Goal: Task Accomplishment & Management: Manage account settings

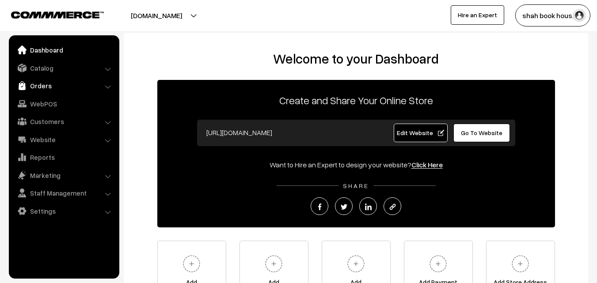
click at [46, 84] on link "Orders" at bounding box center [63, 86] width 105 height 16
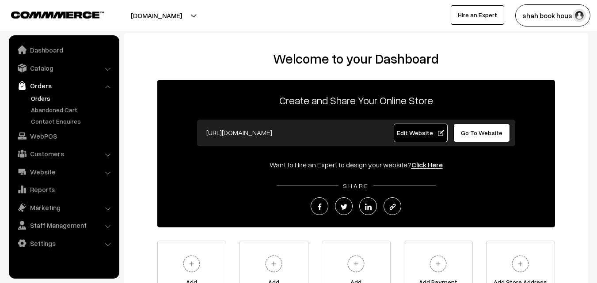
click at [44, 99] on link "Orders" at bounding box center [73, 98] width 88 height 9
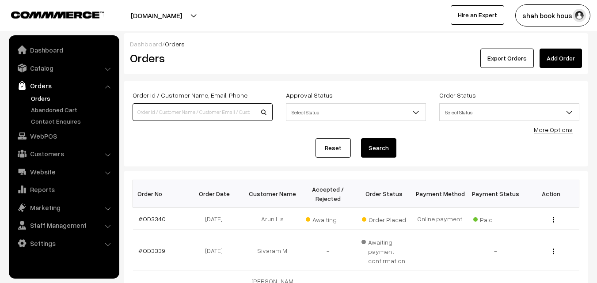
click at [173, 109] on input at bounding box center [203, 112] width 140 height 18
type input "tanish"
click at [373, 146] on button "Search" at bounding box center [378, 147] width 35 height 19
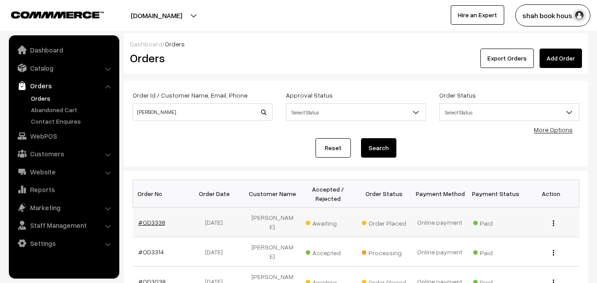
click at [153, 220] on link "#OD3338" at bounding box center [151, 223] width 27 height 8
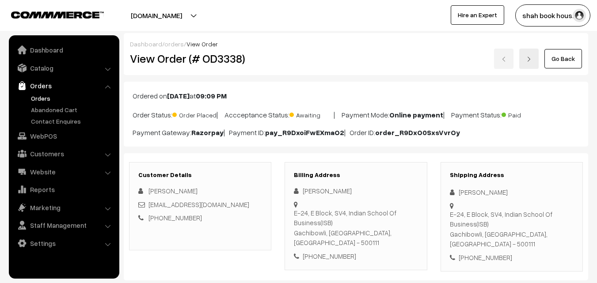
click at [42, 98] on link "Orders" at bounding box center [73, 98] width 88 height 9
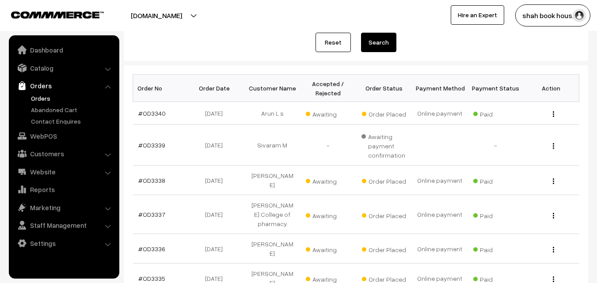
scroll to position [133, 0]
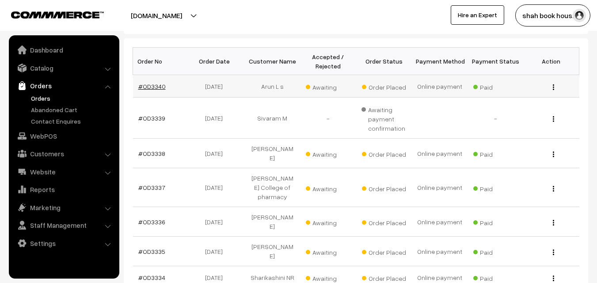
click at [157, 88] on link "#OD3340" at bounding box center [151, 87] width 27 height 8
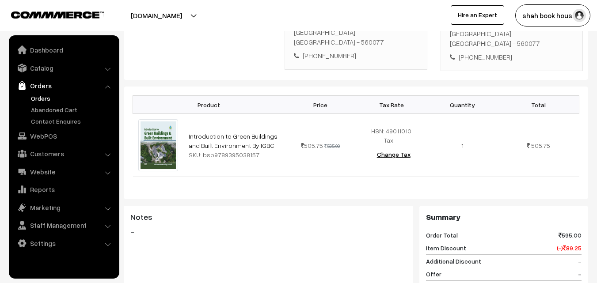
scroll to position [221, 0]
click at [46, 96] on link "Orders" at bounding box center [73, 98] width 88 height 9
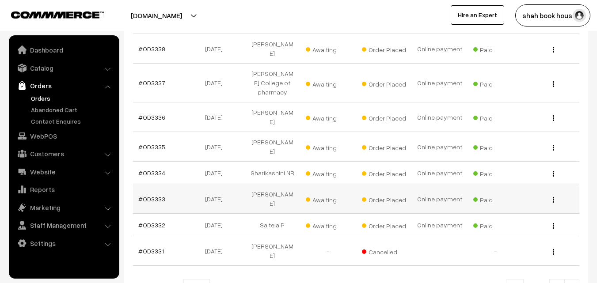
scroll to position [265, 0]
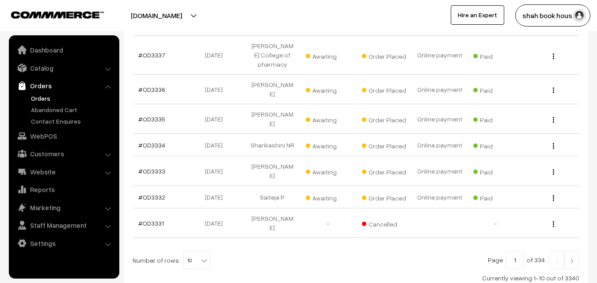
click at [200, 256] on b at bounding box center [204, 260] width 9 height 9
select select "30"
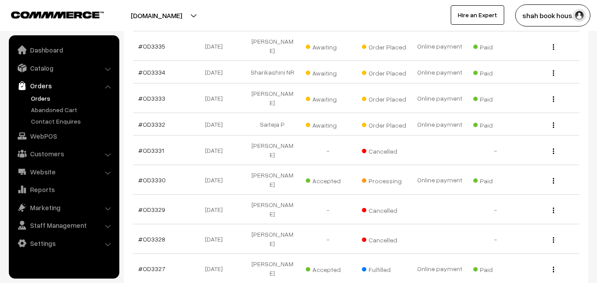
scroll to position [354, 0]
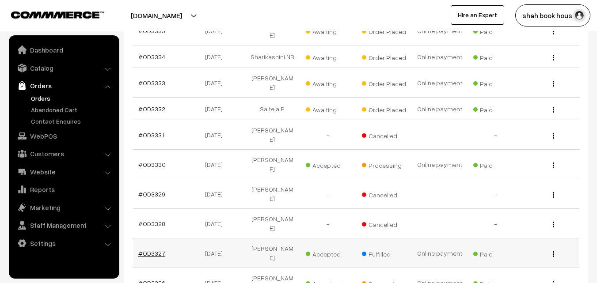
click at [156, 250] on link "#OD3327" at bounding box center [151, 254] width 27 height 8
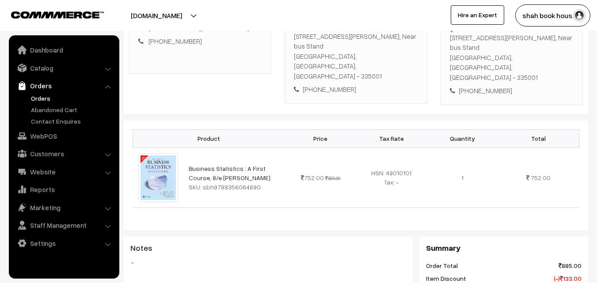
scroll to position [88, 0]
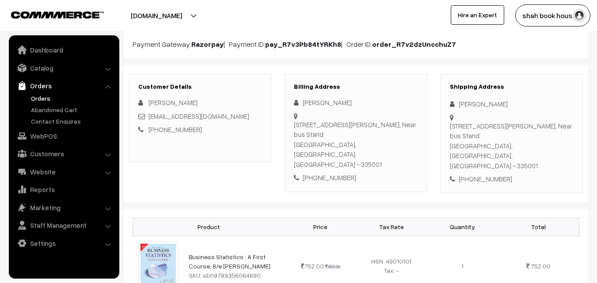
click at [37, 98] on link "Orders" at bounding box center [73, 98] width 88 height 9
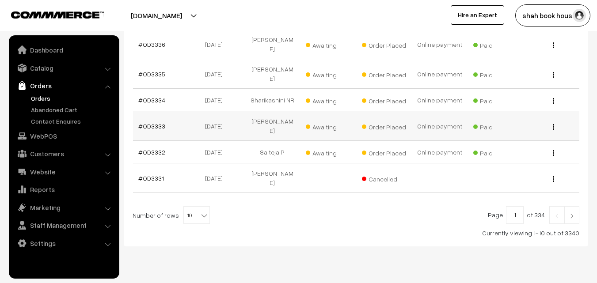
scroll to position [319, 0]
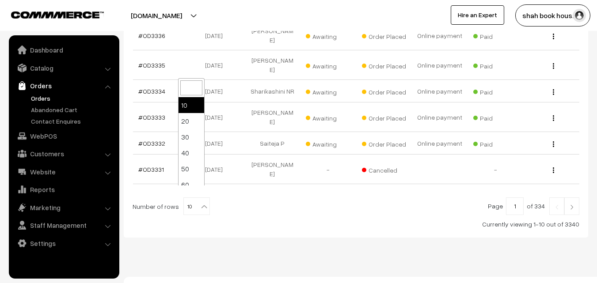
click at [200, 202] on b at bounding box center [204, 206] width 9 height 9
select select "20"
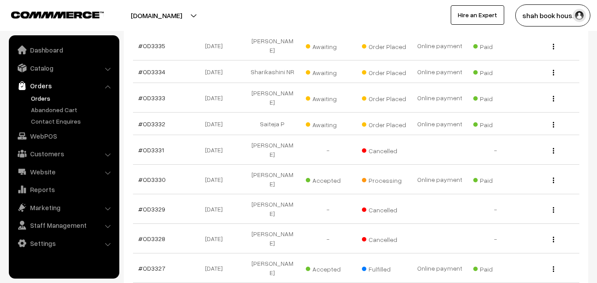
scroll to position [354, 0]
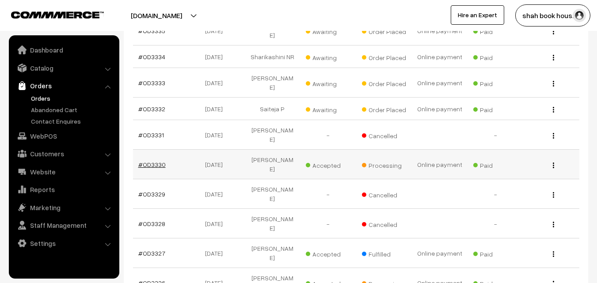
click at [153, 161] on link "#OD3330" at bounding box center [151, 165] width 27 height 8
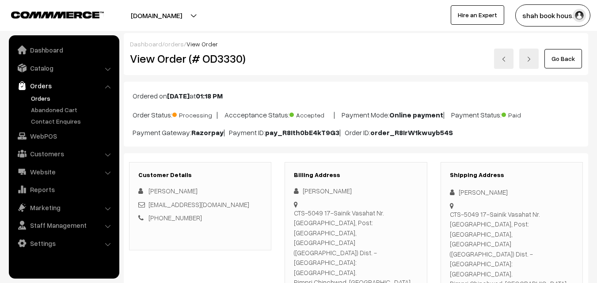
click at [46, 95] on link "Orders" at bounding box center [73, 98] width 88 height 9
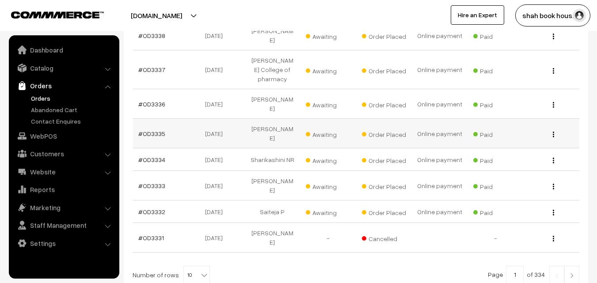
scroll to position [319, 0]
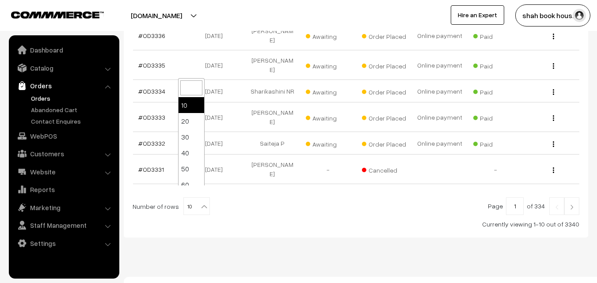
click at [200, 202] on b at bounding box center [204, 206] width 9 height 9
select select "20"
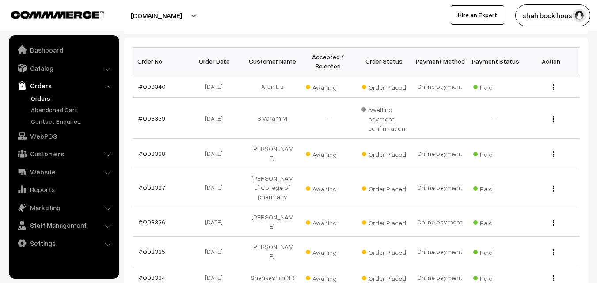
scroll to position [265, 0]
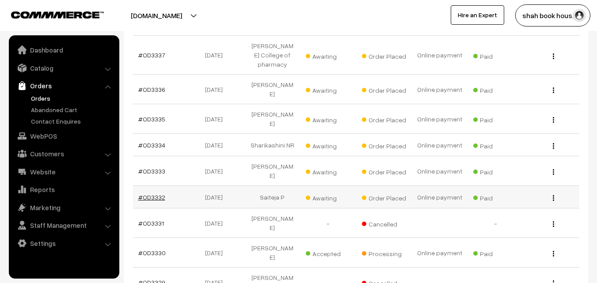
click at [149, 194] on link "#OD3332" at bounding box center [151, 198] width 27 height 8
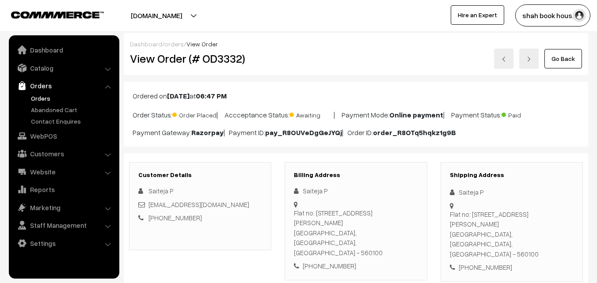
click at [44, 99] on link "Orders" at bounding box center [73, 98] width 88 height 9
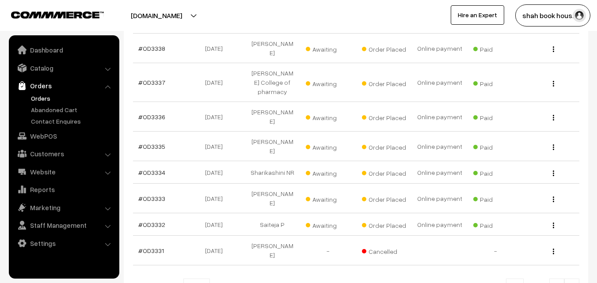
scroll to position [309, 0]
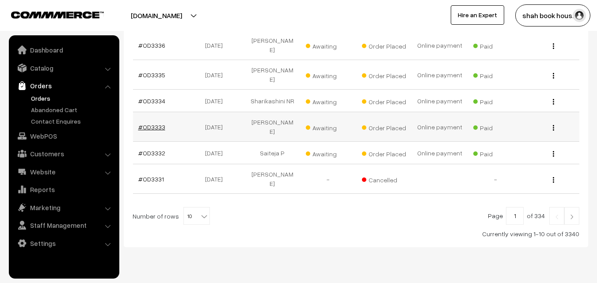
click at [152, 126] on link "#OD3333" at bounding box center [151, 127] width 27 height 8
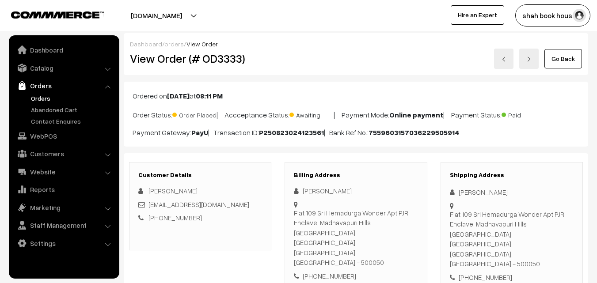
click at [46, 98] on link "Orders" at bounding box center [73, 98] width 88 height 9
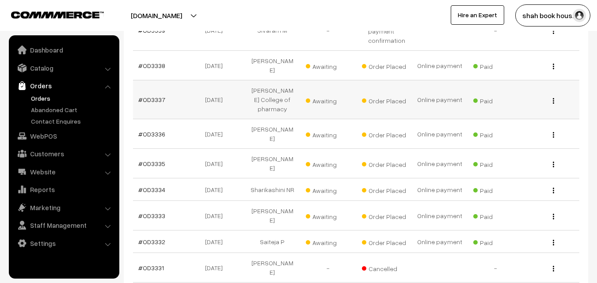
scroll to position [221, 0]
click at [148, 191] on link "#OD3334" at bounding box center [151, 190] width 27 height 8
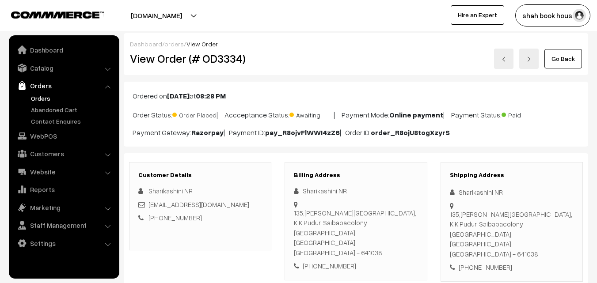
click at [45, 96] on link "Orders" at bounding box center [73, 98] width 88 height 9
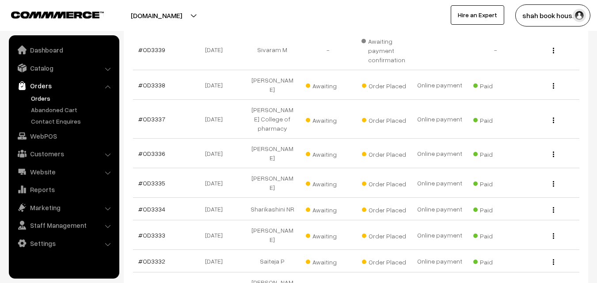
scroll to position [221, 0]
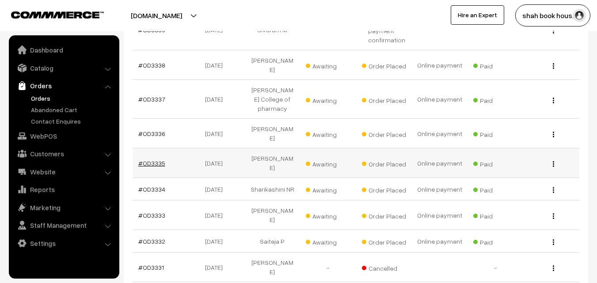
click at [150, 165] on link "#OD3335" at bounding box center [151, 164] width 27 height 8
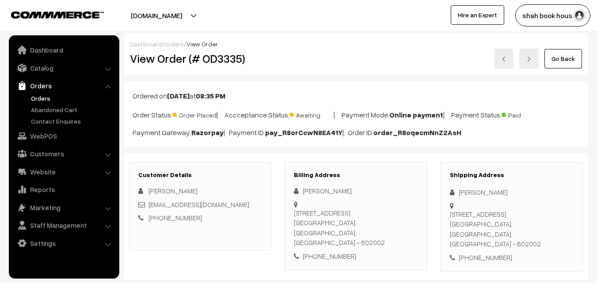
click at [35, 99] on link "Orders" at bounding box center [73, 98] width 88 height 9
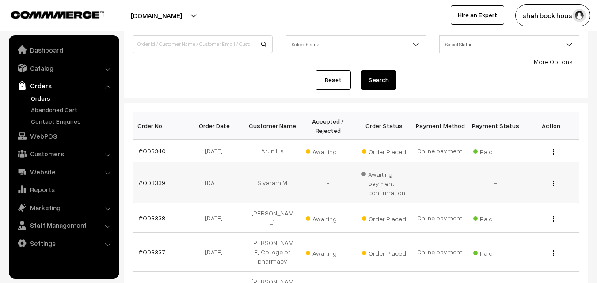
scroll to position [133, 0]
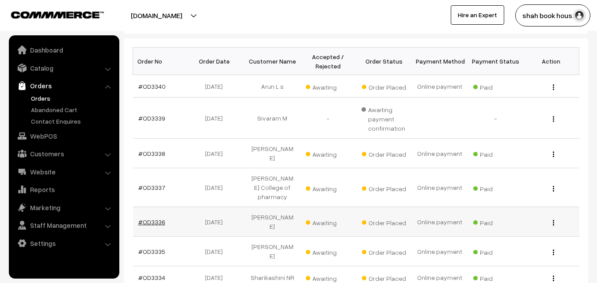
click at [149, 222] on link "#OD3336" at bounding box center [151, 222] width 27 height 8
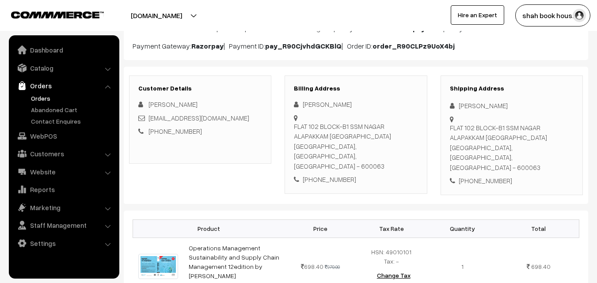
scroll to position [177, 0]
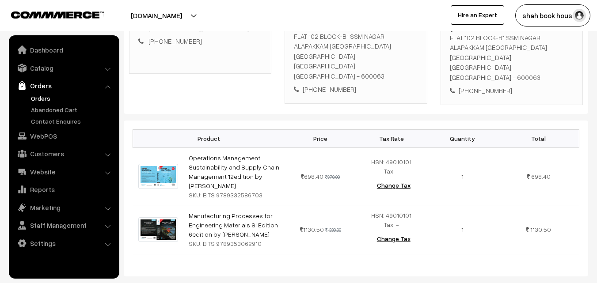
click at [38, 97] on link "Orders" at bounding box center [73, 98] width 88 height 9
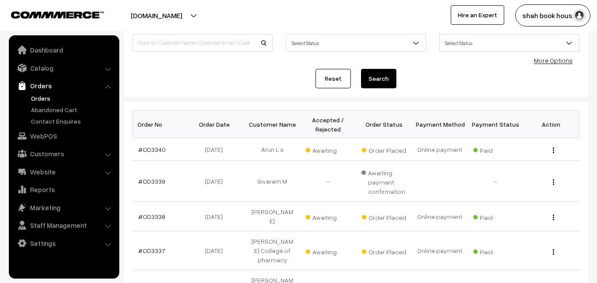
scroll to position [133, 0]
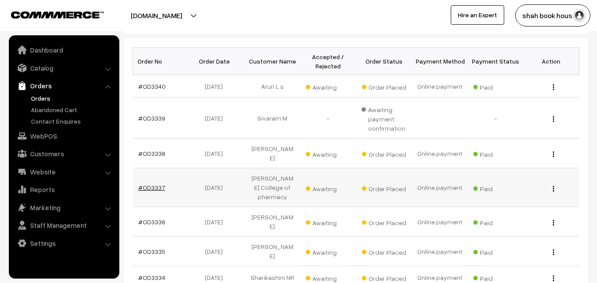
click at [156, 188] on link "#OD3337" at bounding box center [151, 188] width 27 height 8
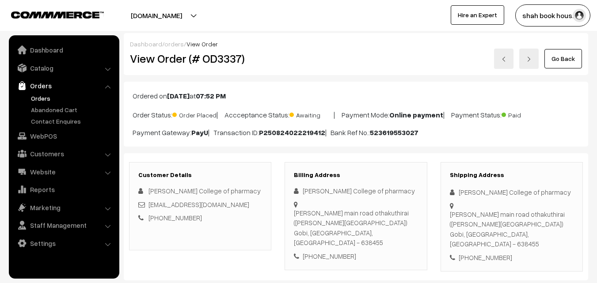
scroll to position [177, 0]
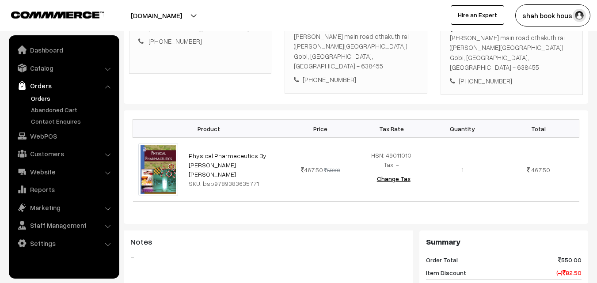
click at [42, 98] on link "Orders" at bounding box center [73, 98] width 88 height 9
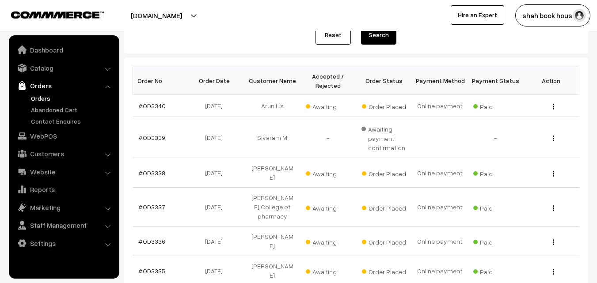
scroll to position [133, 0]
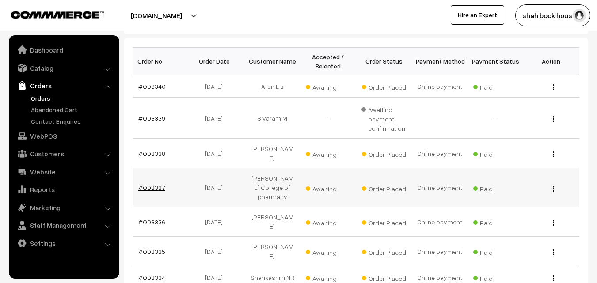
click at [151, 184] on link "#OD3337" at bounding box center [151, 188] width 27 height 8
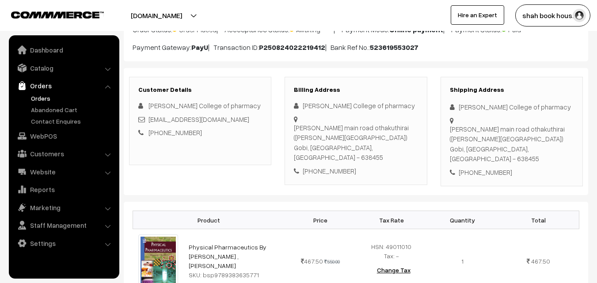
scroll to position [133, 0]
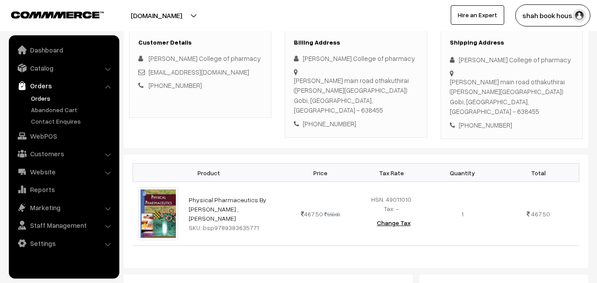
click at [44, 99] on link "Orders" at bounding box center [73, 98] width 88 height 9
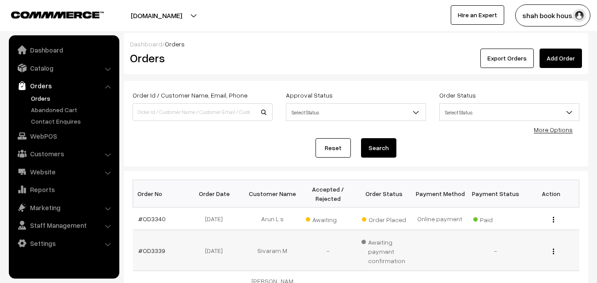
scroll to position [88, 0]
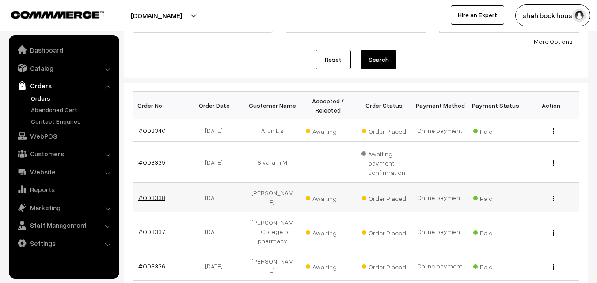
click at [150, 194] on link "#OD3338" at bounding box center [151, 198] width 27 height 8
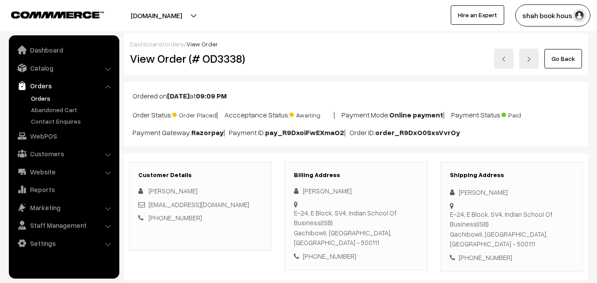
click at [39, 97] on link "Orders" at bounding box center [73, 98] width 88 height 9
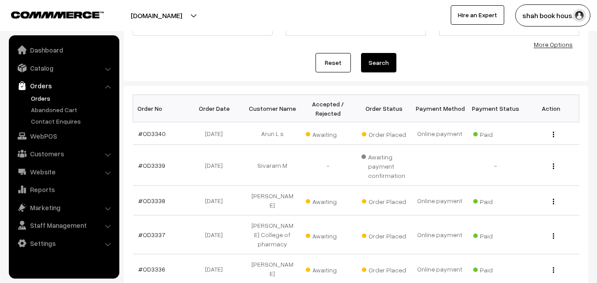
scroll to position [88, 0]
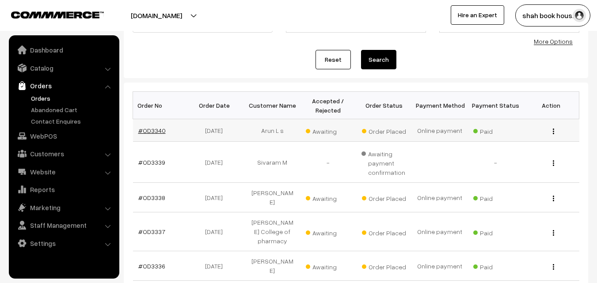
click at [149, 130] on link "#OD3340" at bounding box center [151, 131] width 27 height 8
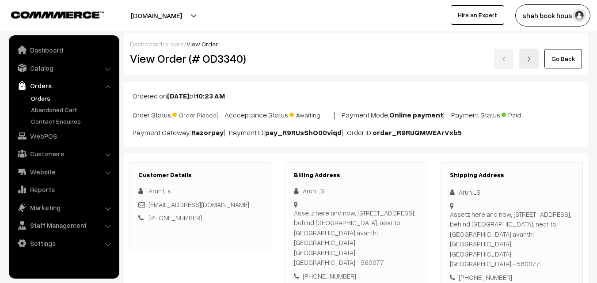
click at [39, 100] on link "Orders" at bounding box center [73, 98] width 88 height 9
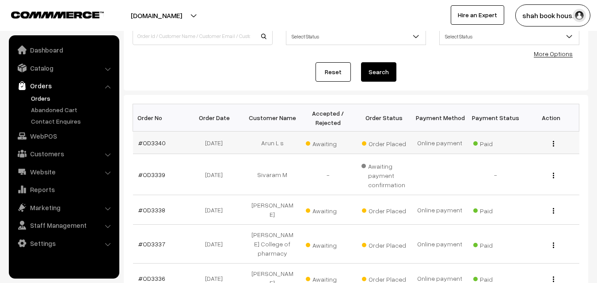
scroll to position [133, 0]
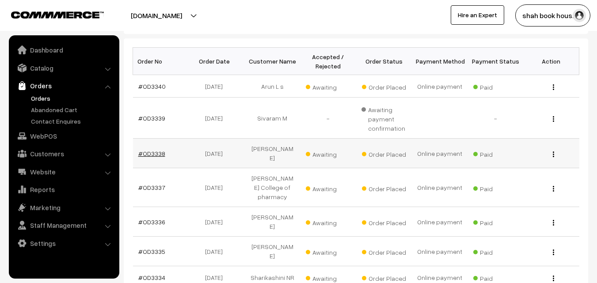
click at [150, 151] on link "#OD3338" at bounding box center [151, 154] width 27 height 8
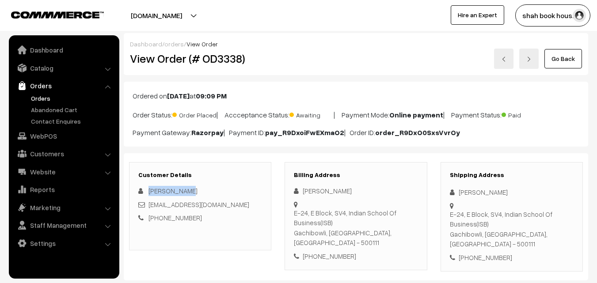
drag, startPoint x: 174, startPoint y: 191, endPoint x: 138, endPoint y: 194, distance: 35.9
click at [138, 194] on div "[PERSON_NAME]" at bounding box center [200, 191] width 124 height 10
copy span "[PERSON_NAME]"
drag, startPoint x: 236, startPoint y: 204, endPoint x: 139, endPoint y: 204, distance: 97.3
click at [139, 204] on div "[EMAIL_ADDRESS][DOMAIN_NAME]" at bounding box center [200, 205] width 124 height 10
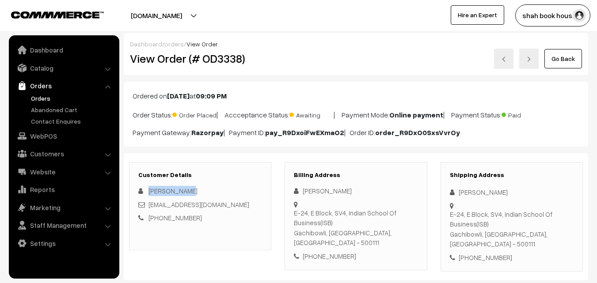
copy link "[EMAIL_ADDRESS][DOMAIN_NAME]"
drag, startPoint x: 185, startPoint y: 217, endPoint x: 137, endPoint y: 219, distance: 48.7
click at [137, 219] on div "Customer Details [PERSON_NAME] [EMAIL_ADDRESS][DOMAIN_NAME] [PHONE_NUMBER]" at bounding box center [200, 206] width 142 height 88
copy link "[PHONE_NUMBER]"
